Goal: Information Seeking & Learning: Learn about a topic

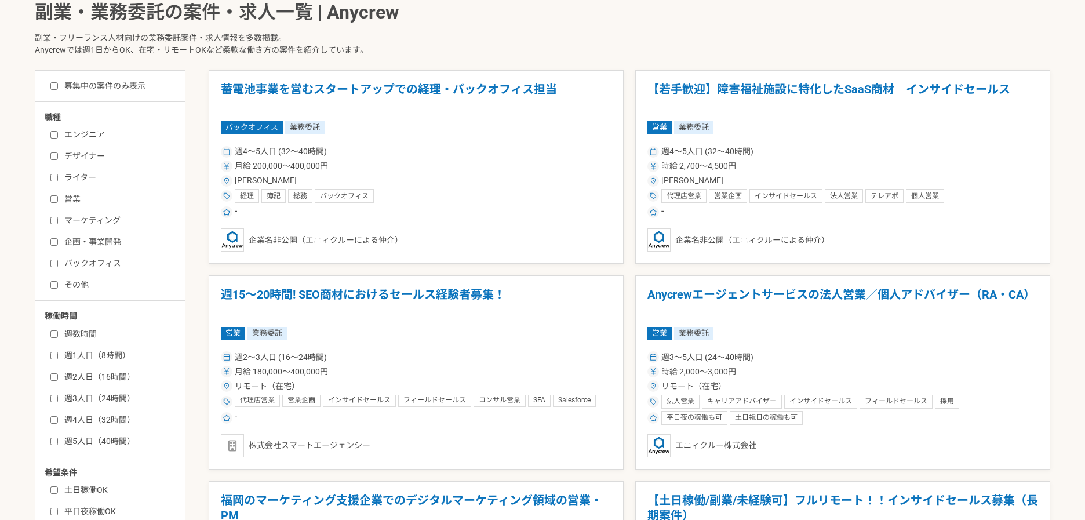
scroll to position [250, 0]
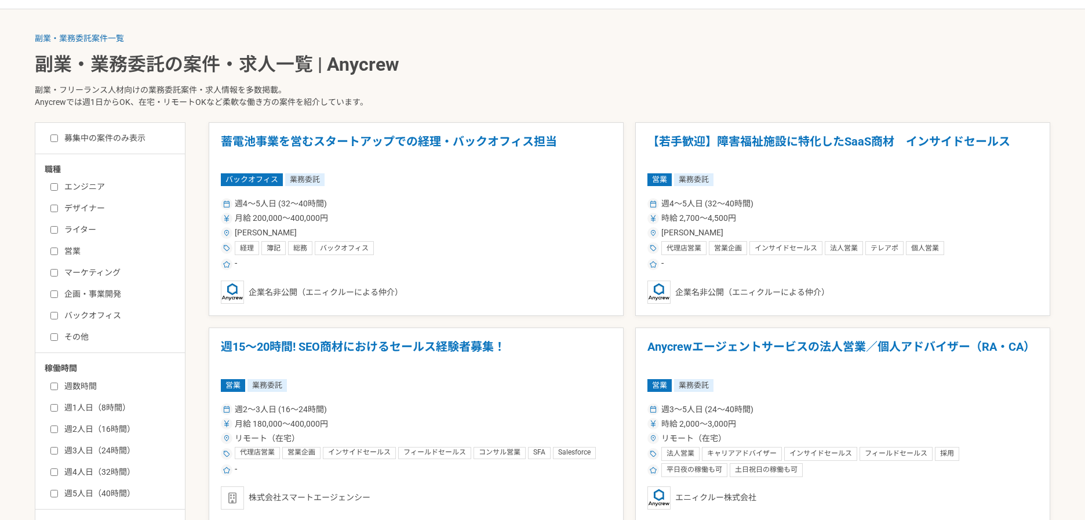
click at [53, 144] on div "募集中の案件のみ表示 職種 エンジニア デザイナー ライター 営業 マーケティング 企画・事業開発 バックオフィス その他 稼働時間 週数時間 週1人日（8時…" at bounding box center [110, 397] width 151 height 551
click at [53, 137] on input "募集中の案件のみ表示" at bounding box center [54, 139] width 8 height 8
checkbox input "true"
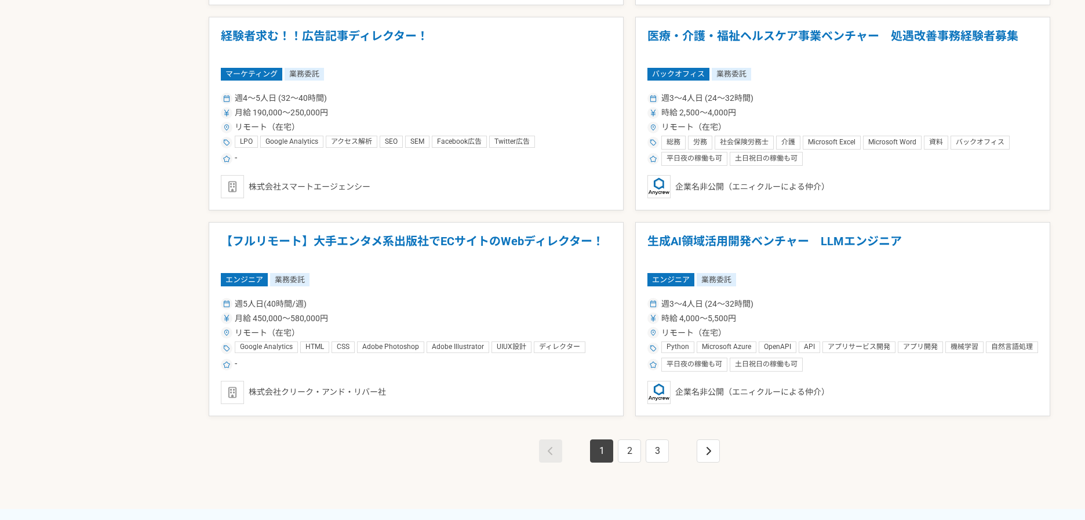
scroll to position [2004, 0]
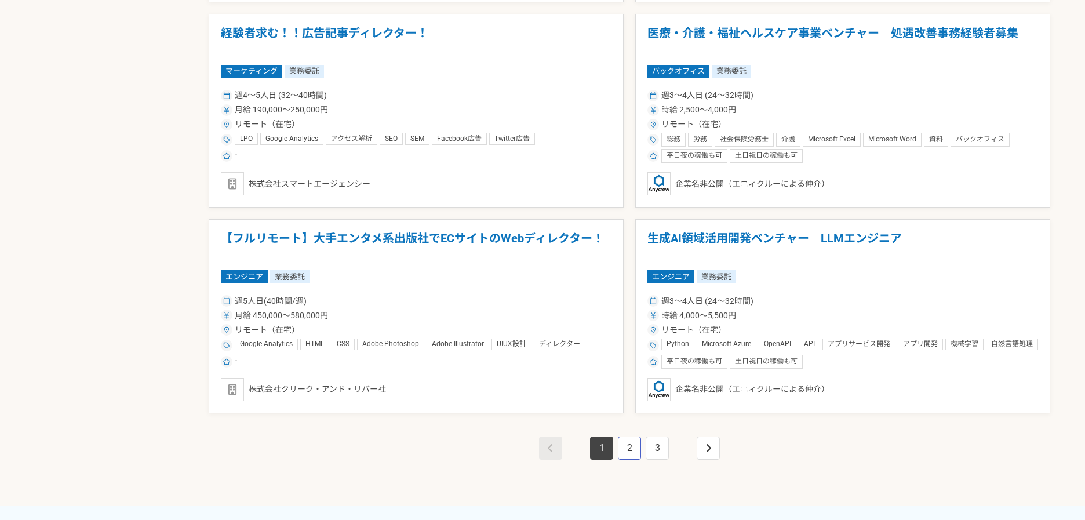
click at [624, 449] on link "2" at bounding box center [629, 448] width 23 height 23
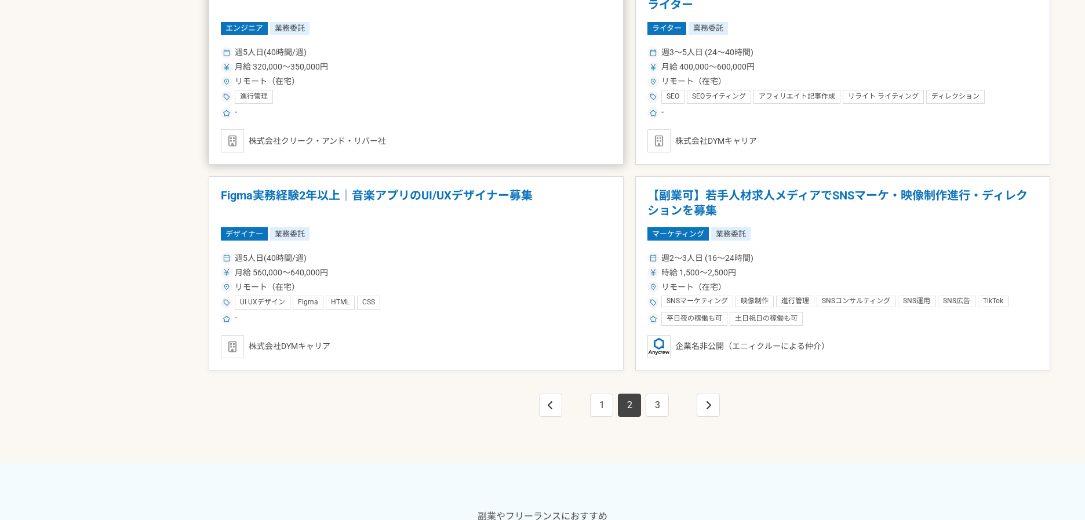
scroll to position [2087, 0]
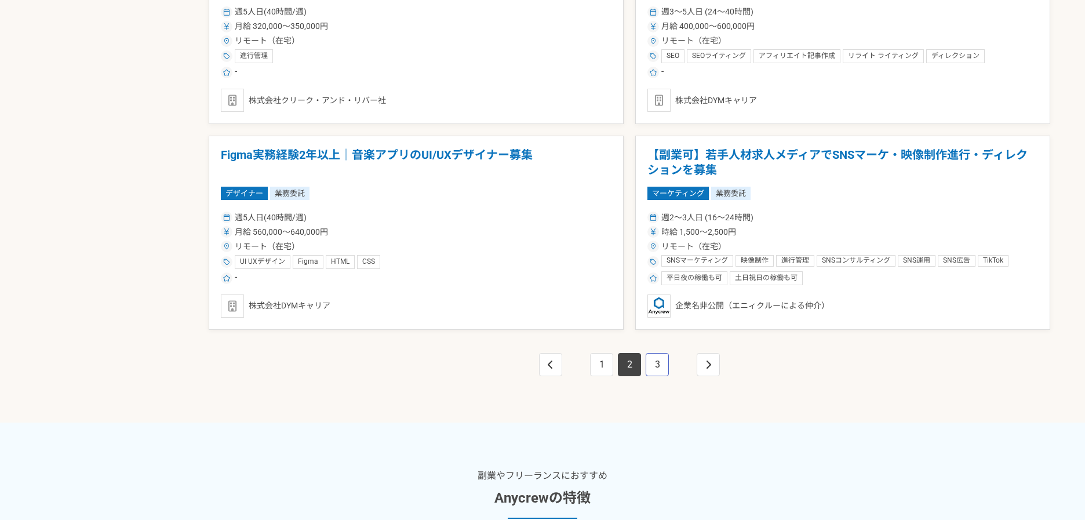
click at [658, 367] on link "3" at bounding box center [657, 364] width 23 height 23
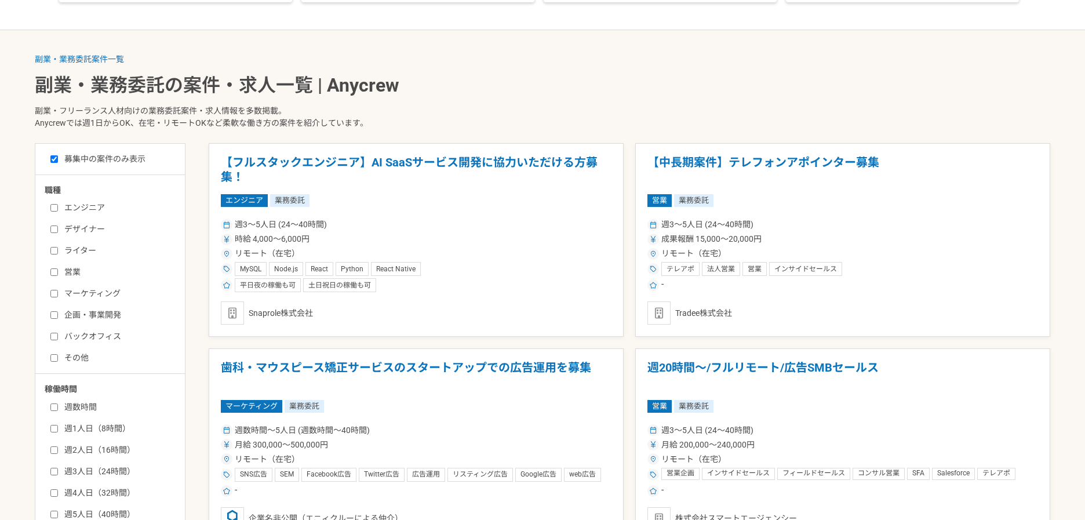
scroll to position [250, 0]
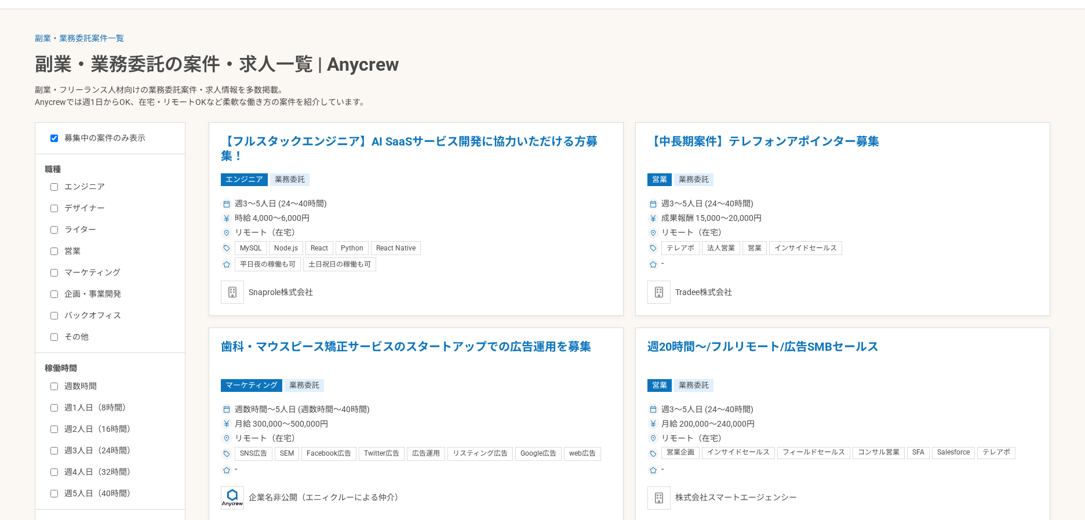
click at [49, 188] on div "エンジニア デザイナー ライター 営業 マーケティング 企画・事業開発 バックオフィス その他" at bounding box center [114, 260] width 139 height 166
click at [54, 187] on input "エンジニア" at bounding box center [54, 187] width 8 height 8
checkbox input "true"
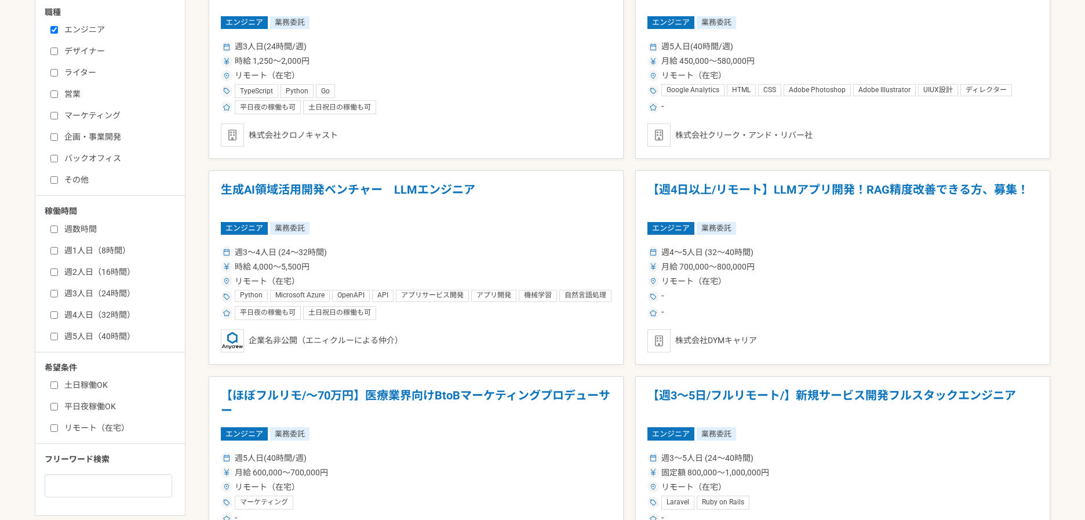
scroll to position [417, 0]
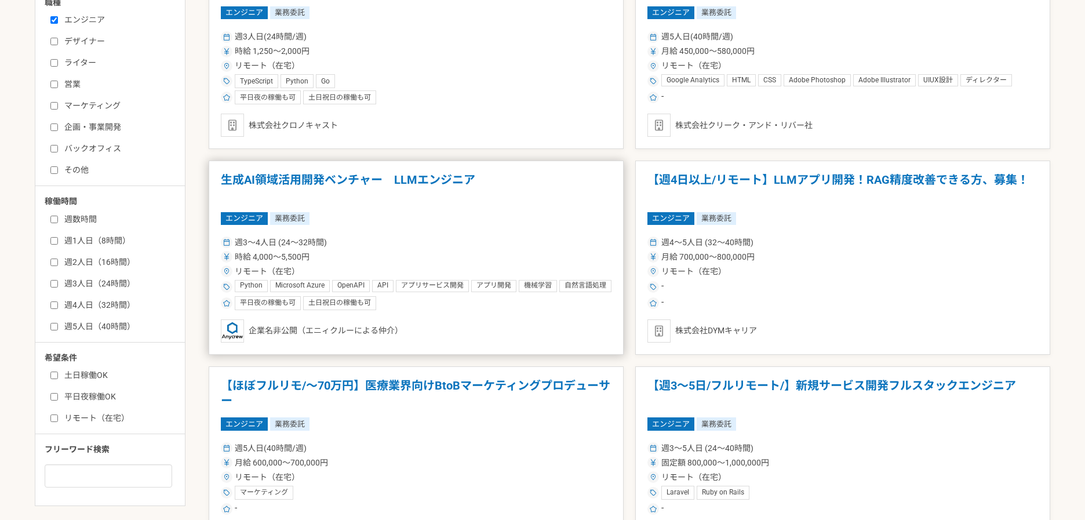
click at [420, 180] on h1 "生成AI領域活用開発ベンチャー　LLMエンジニア" at bounding box center [416, 188] width 391 height 30
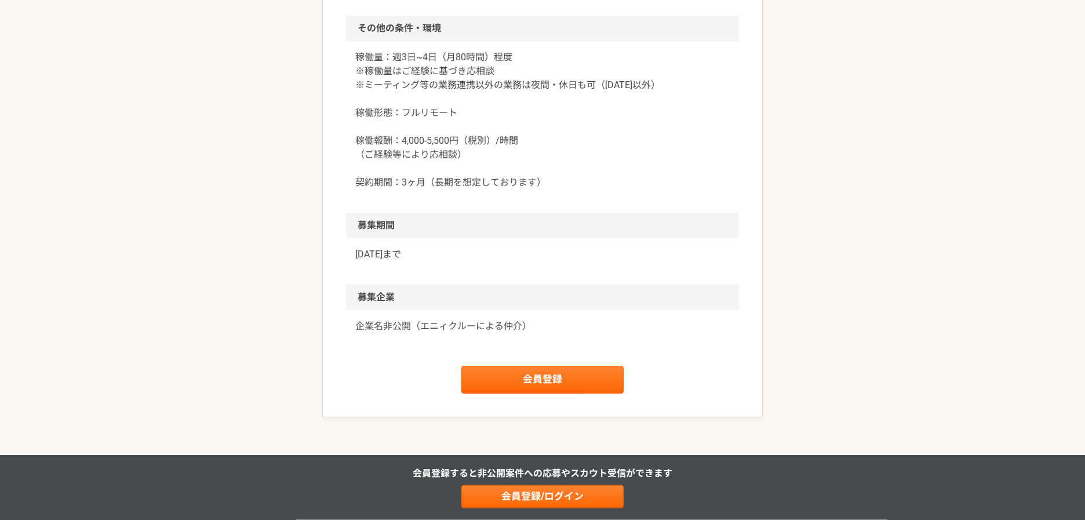
scroll to position [1002, 0]
